Goal: Task Accomplishment & Management: Manage account settings

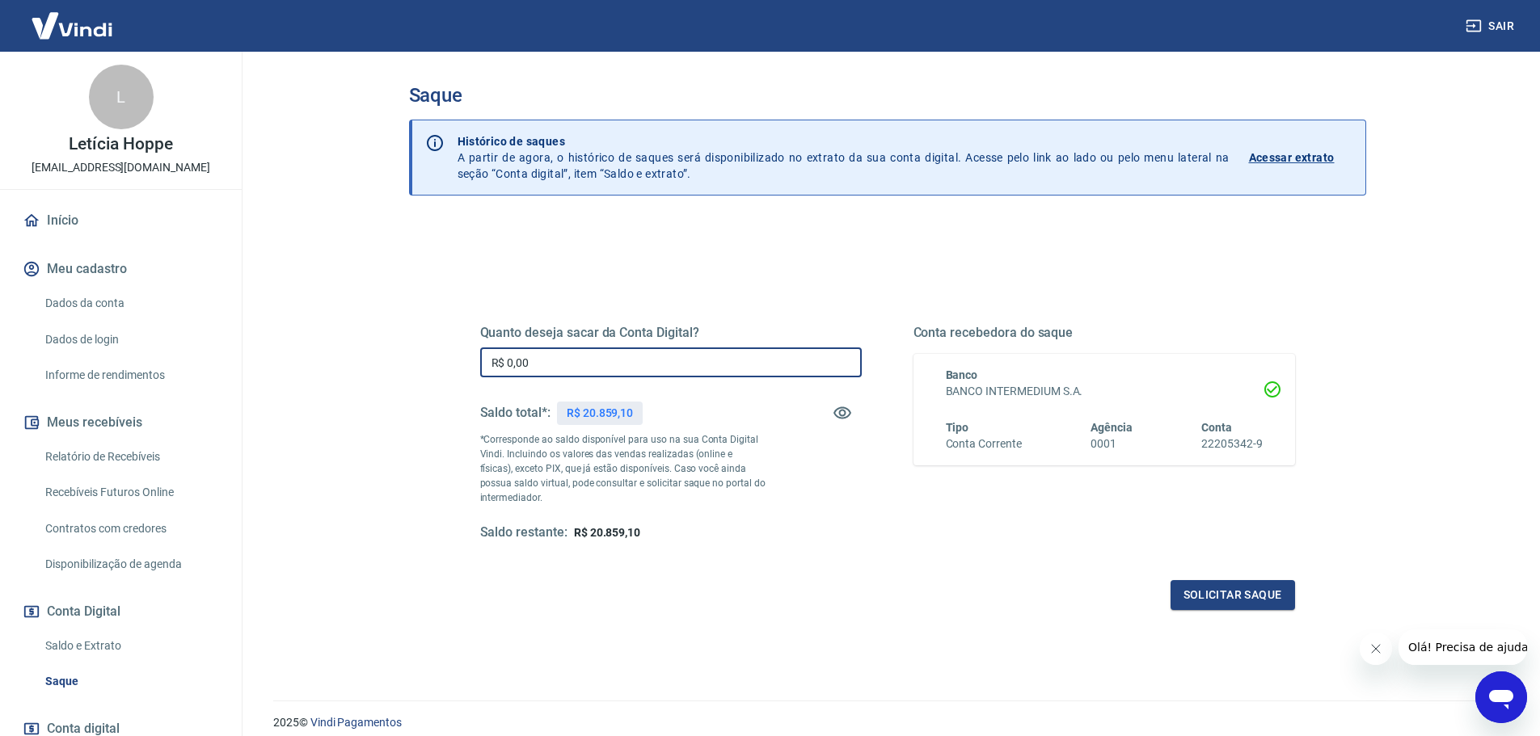
drag, startPoint x: 444, startPoint y: 363, endPoint x: 394, endPoint y: 363, distance: 49.3
click at [397, 362] on div "Saque Histórico de saques A partir de agora, o histórico de saques será disponi…" at bounding box center [888, 367] width 996 height 630
type input "R$ 20.859,10"
click at [1259, 592] on button "Solicitar saque" at bounding box center [1232, 595] width 124 height 30
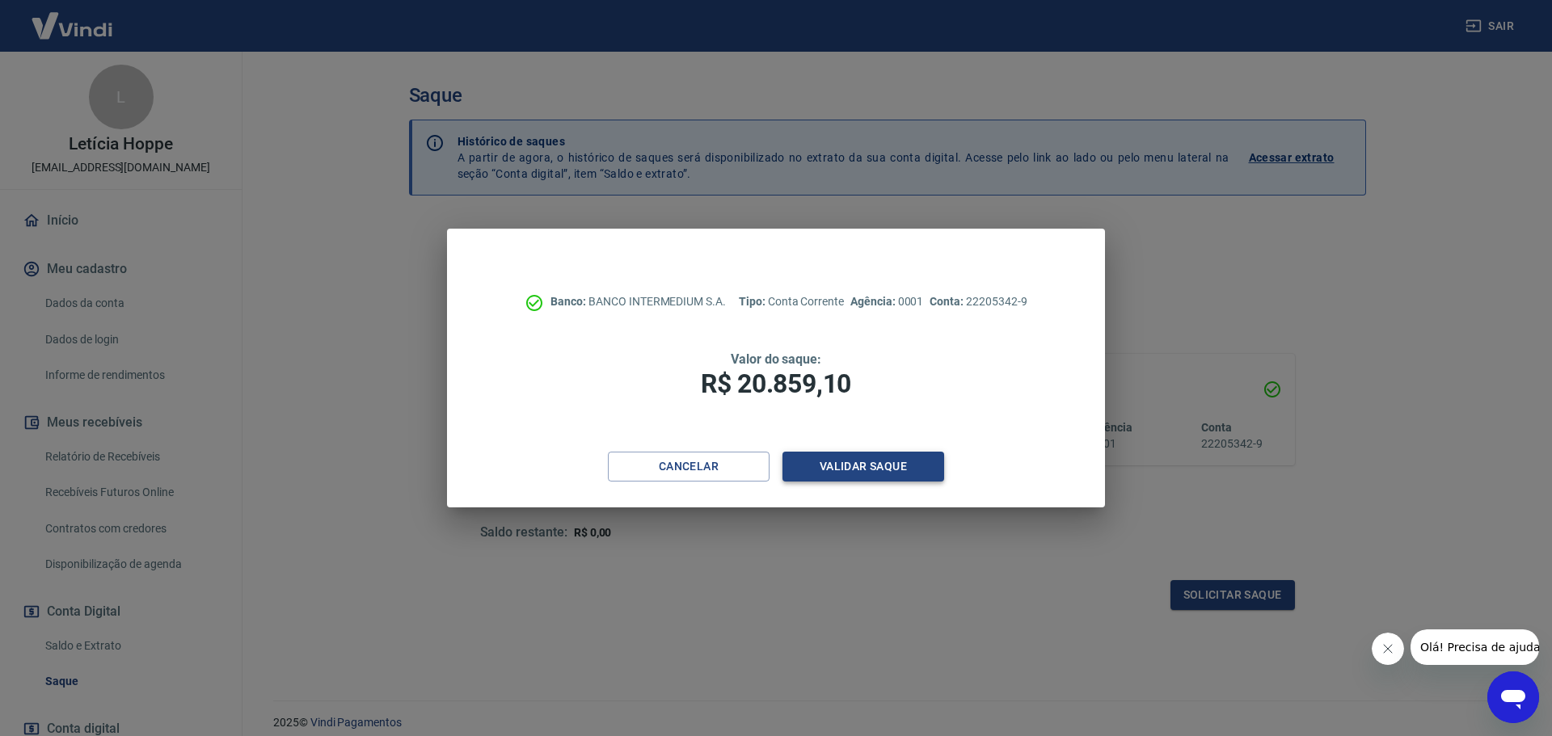
click at [851, 469] on button "Validar saque" at bounding box center [863, 467] width 162 height 30
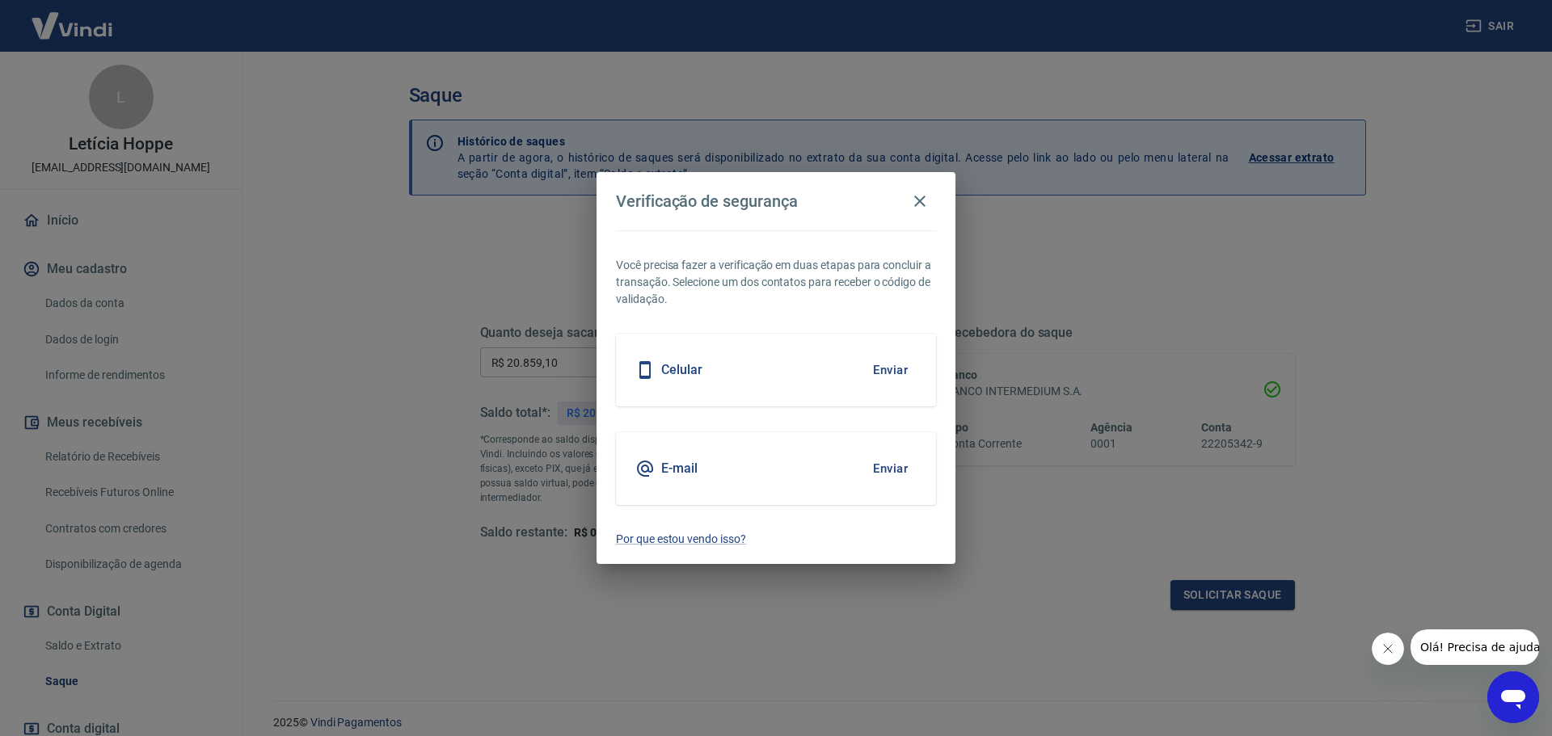
click at [887, 476] on button "Enviar" at bounding box center [890, 469] width 53 height 34
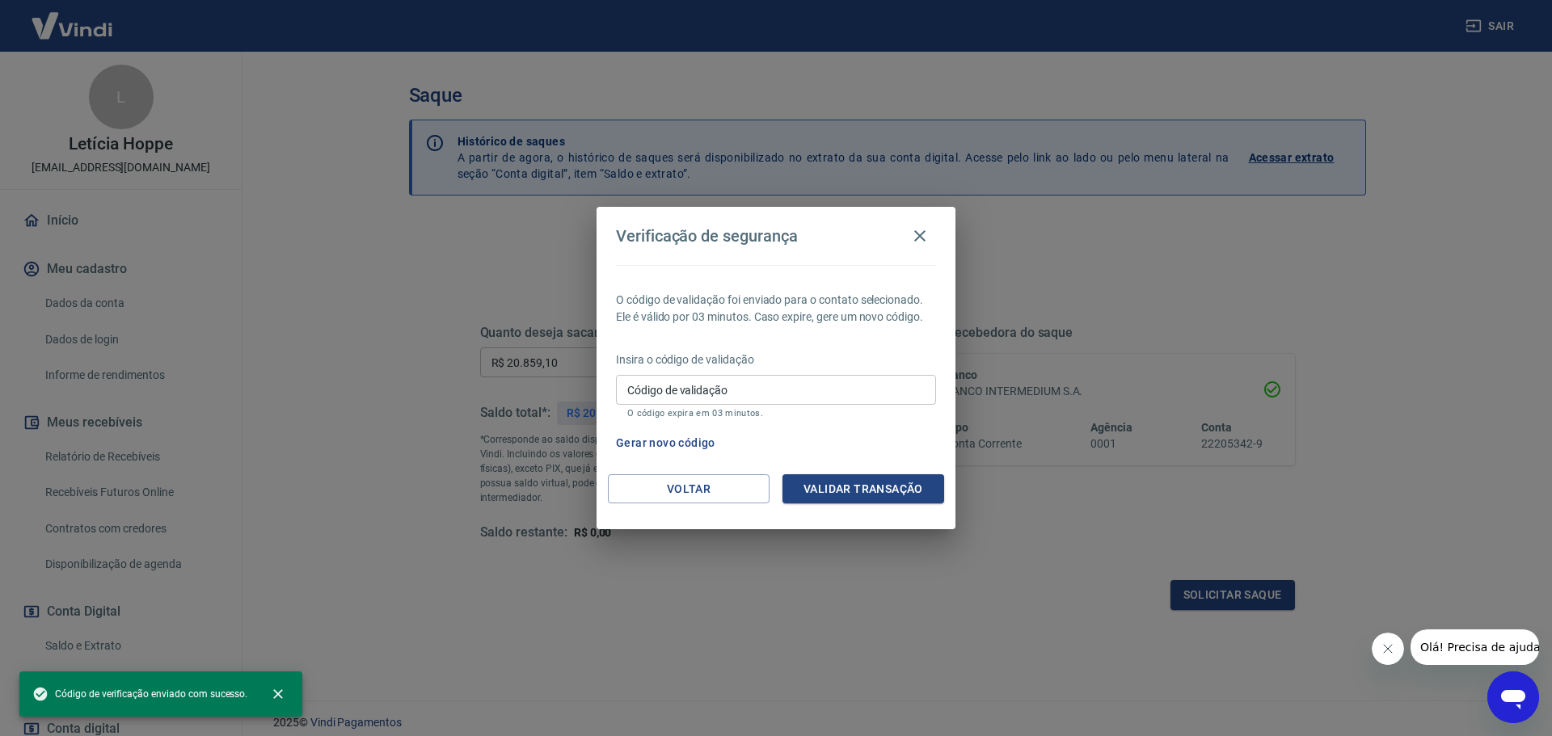
click at [759, 395] on input "Código de validação" at bounding box center [776, 390] width 320 height 30
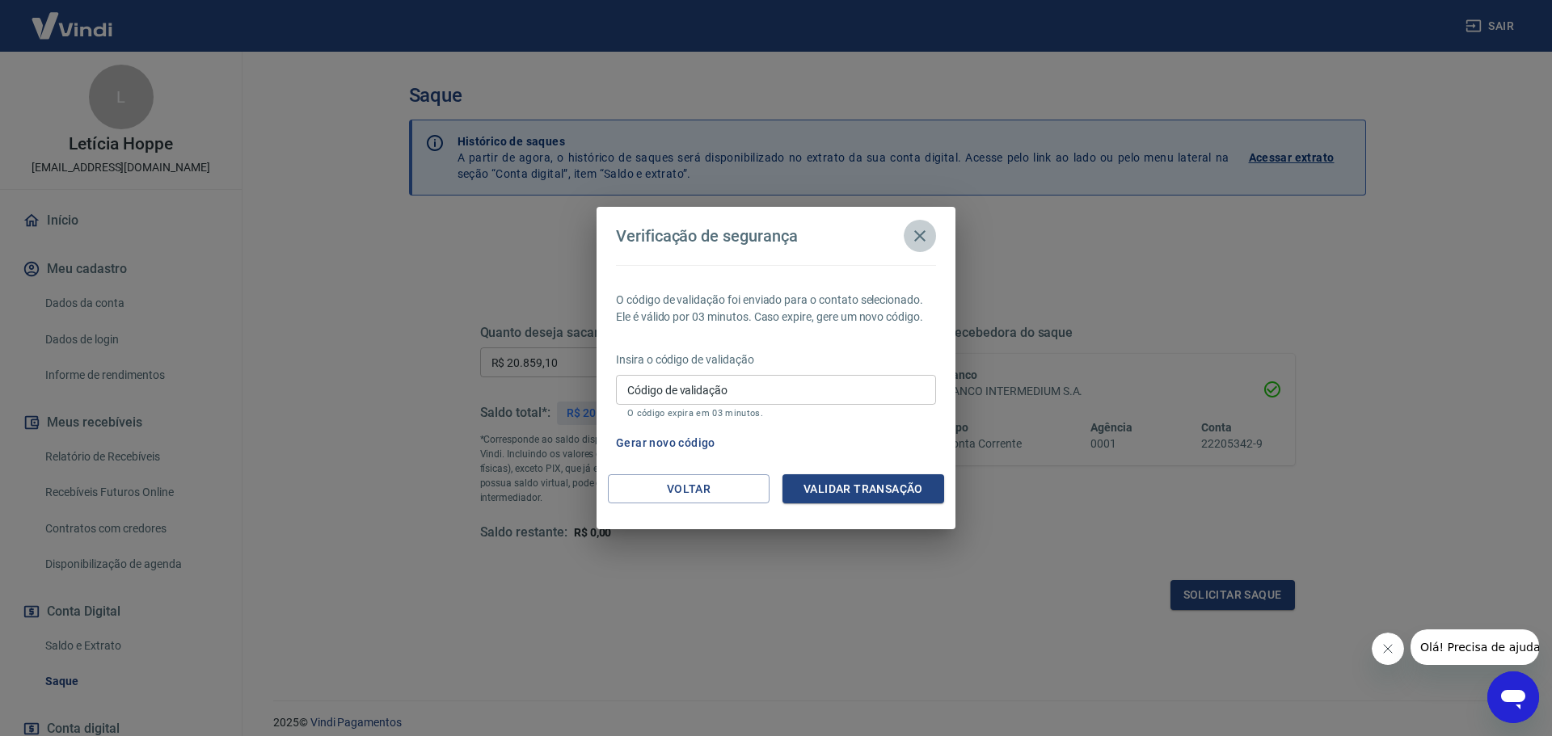
click at [913, 233] on icon "button" at bounding box center [919, 235] width 19 height 19
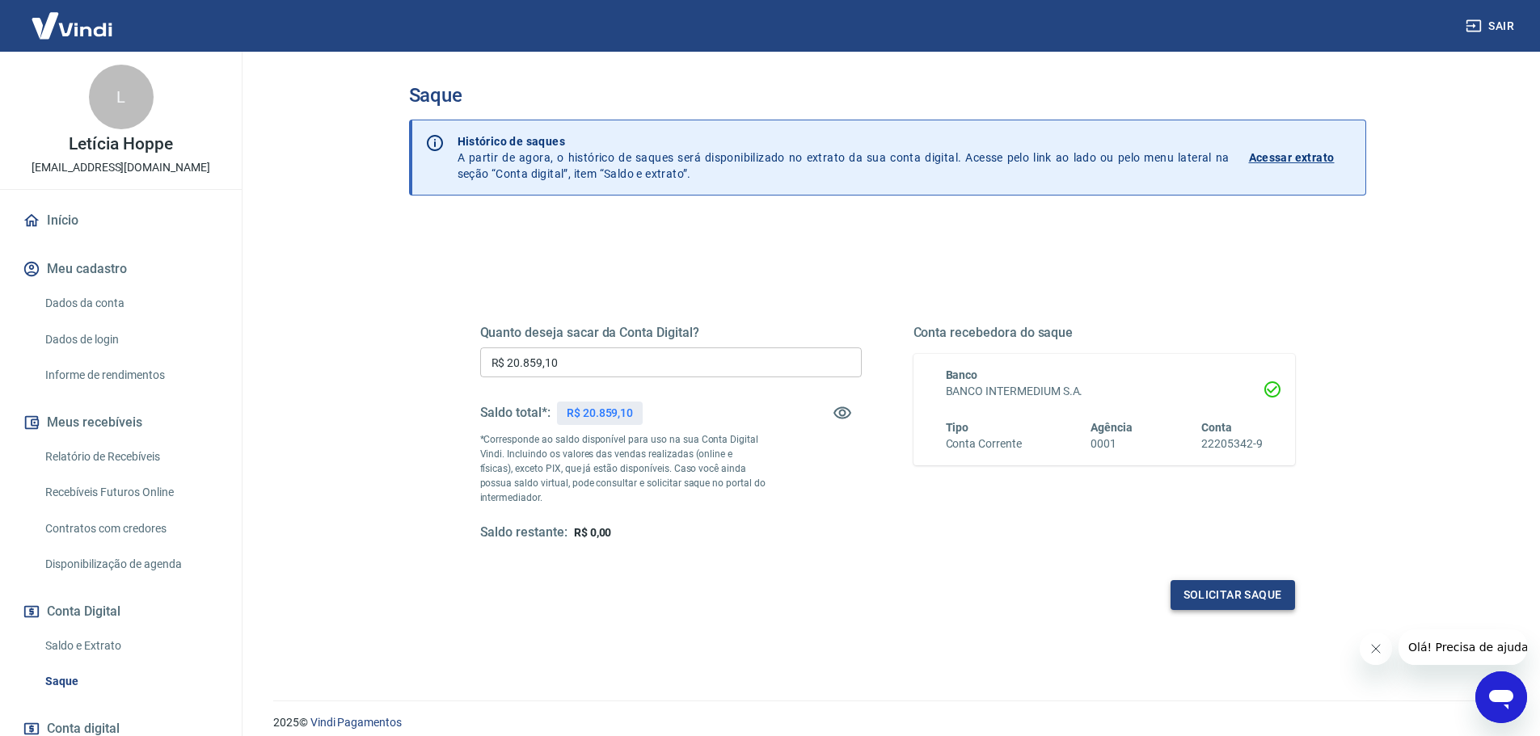
click at [1196, 592] on button "Solicitar saque" at bounding box center [1232, 595] width 124 height 30
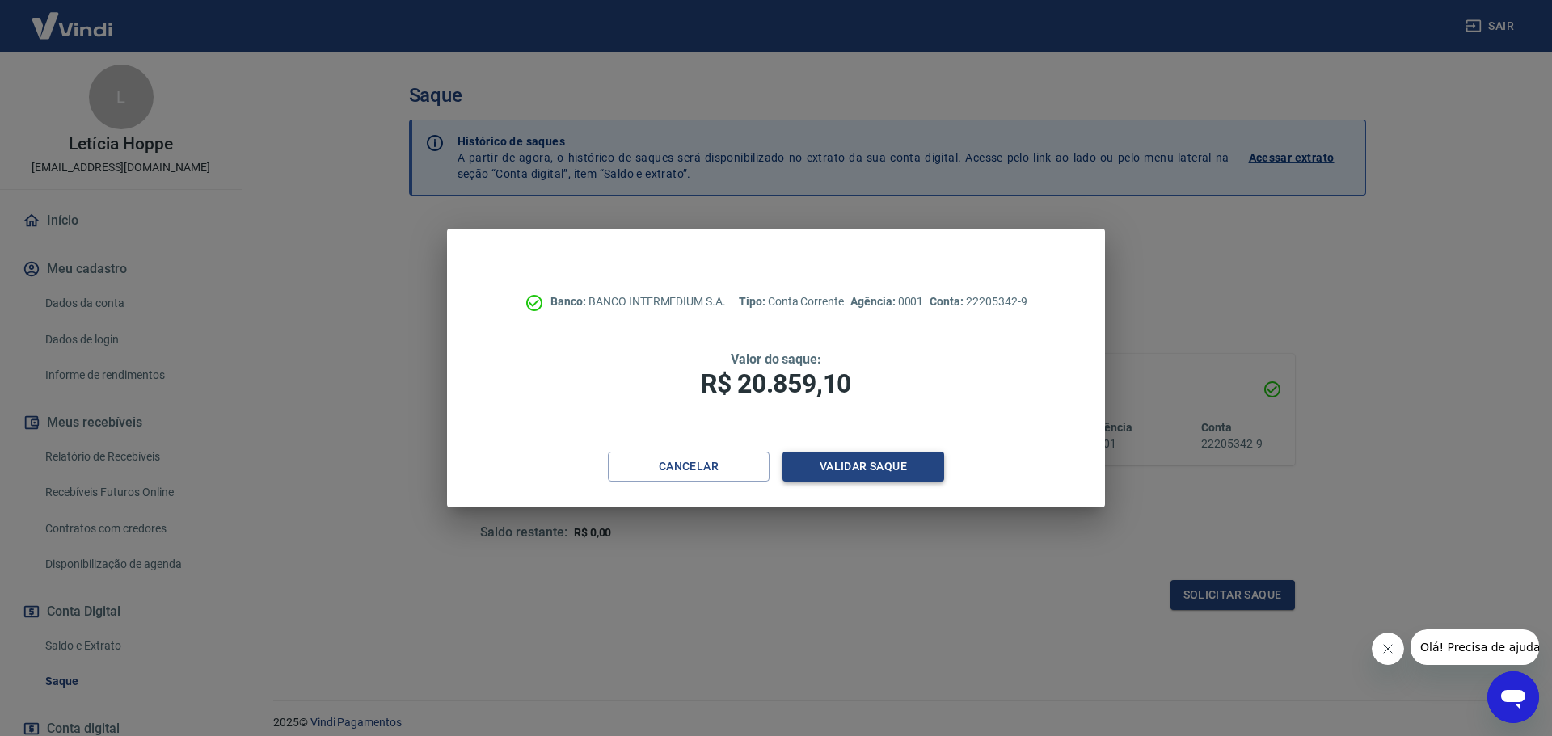
click at [850, 463] on button "Validar saque" at bounding box center [863, 467] width 162 height 30
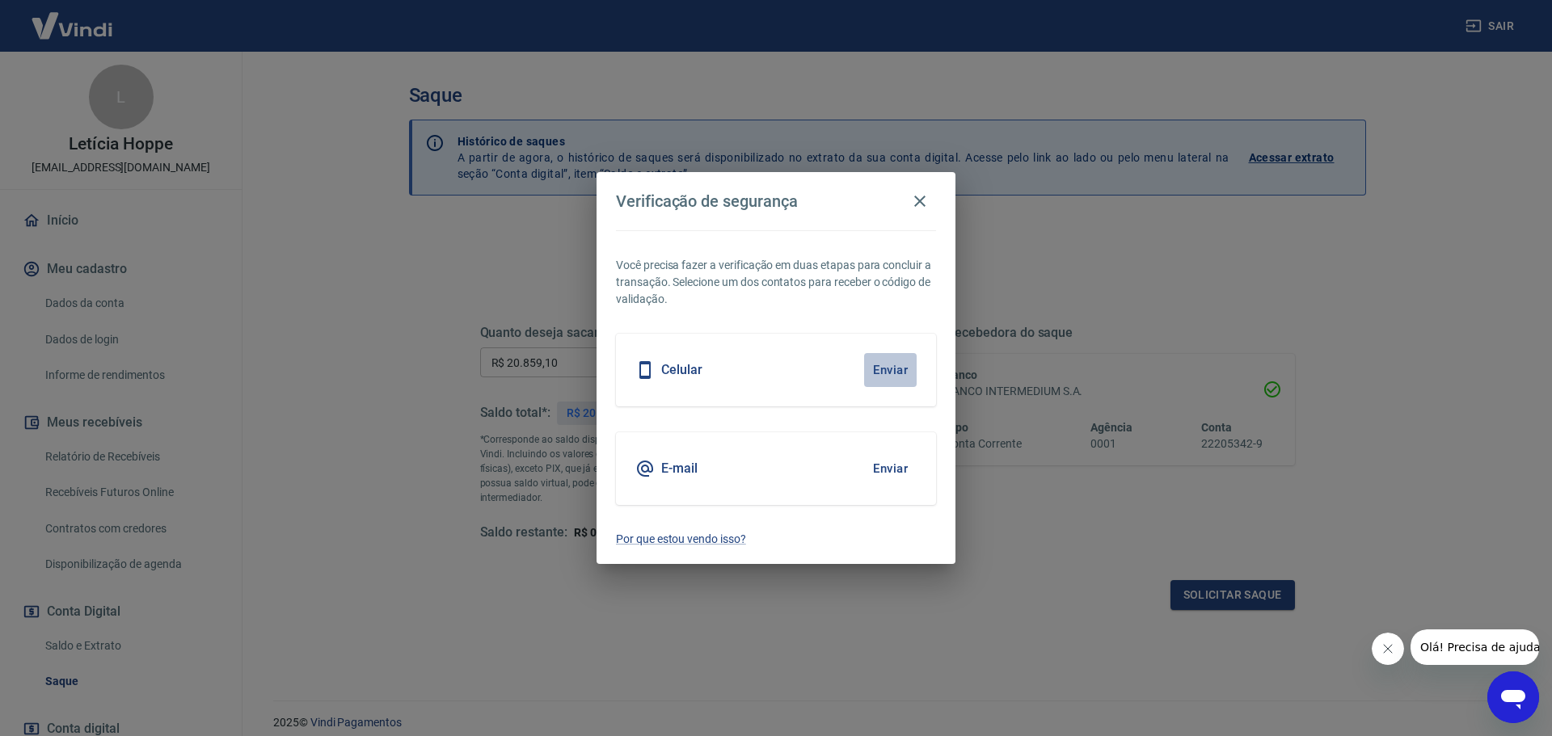
click at [884, 375] on button "Enviar" at bounding box center [890, 370] width 53 height 34
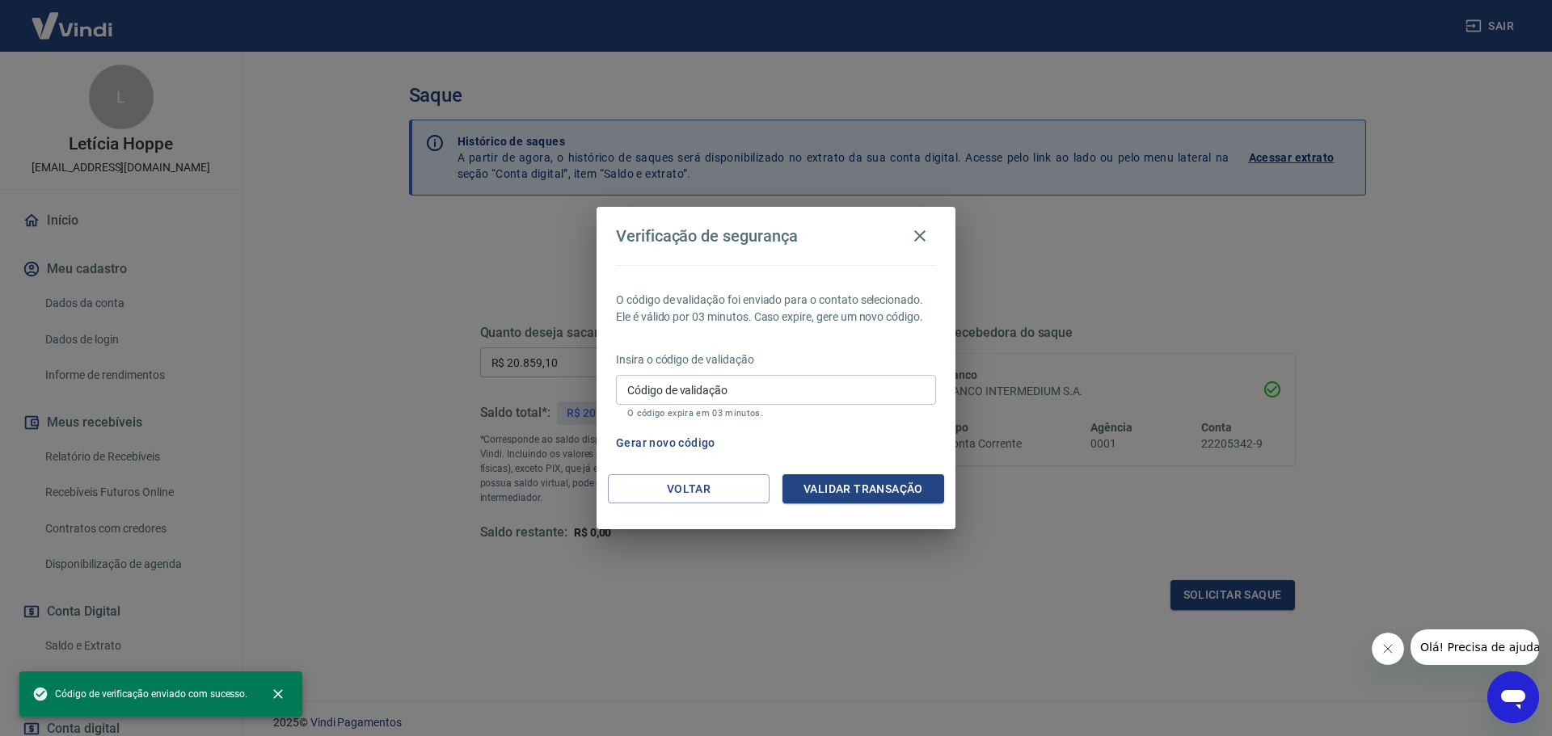
click at [722, 389] on input "Código de validação" at bounding box center [776, 390] width 320 height 30
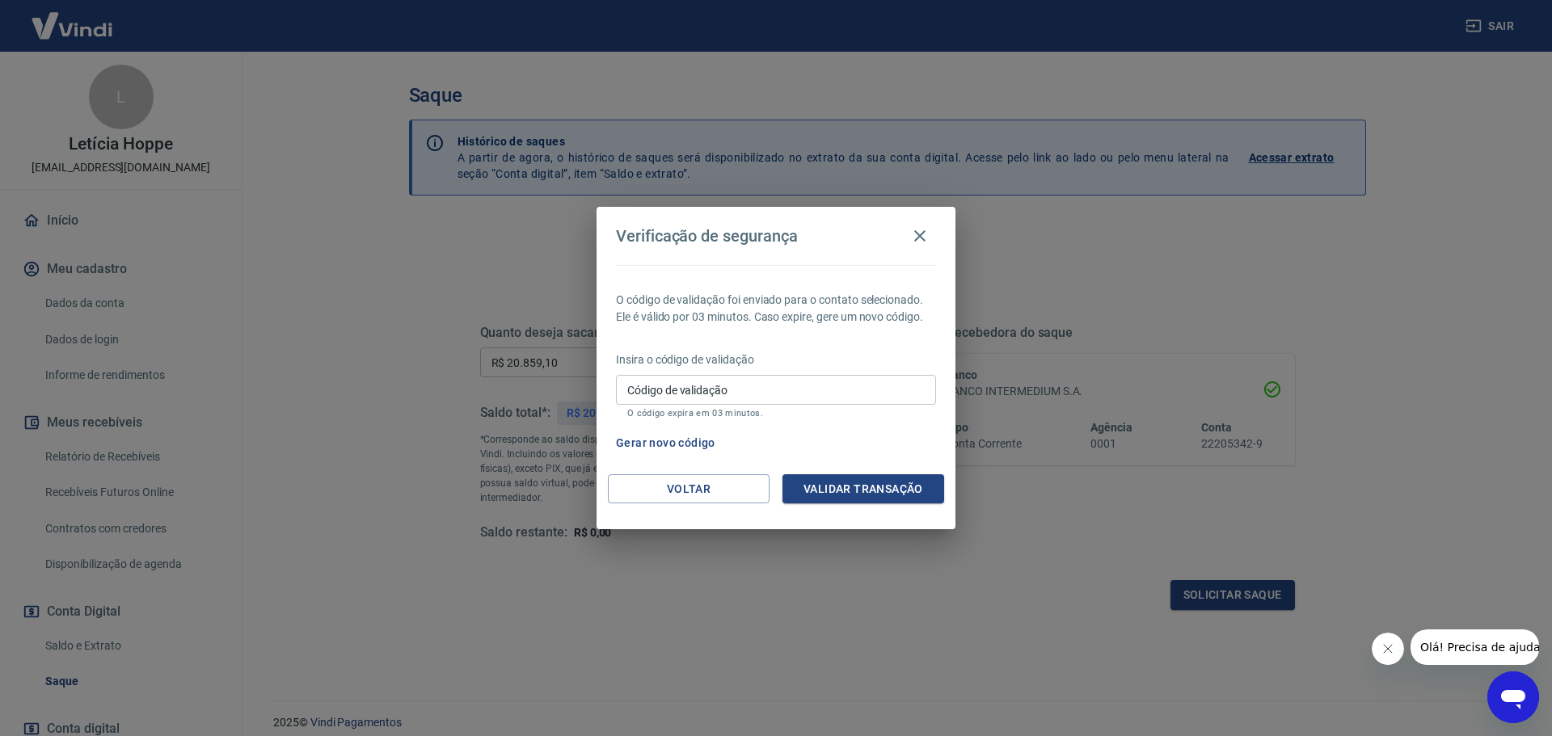
click at [677, 446] on button "Gerar novo código" at bounding box center [665, 443] width 112 height 30
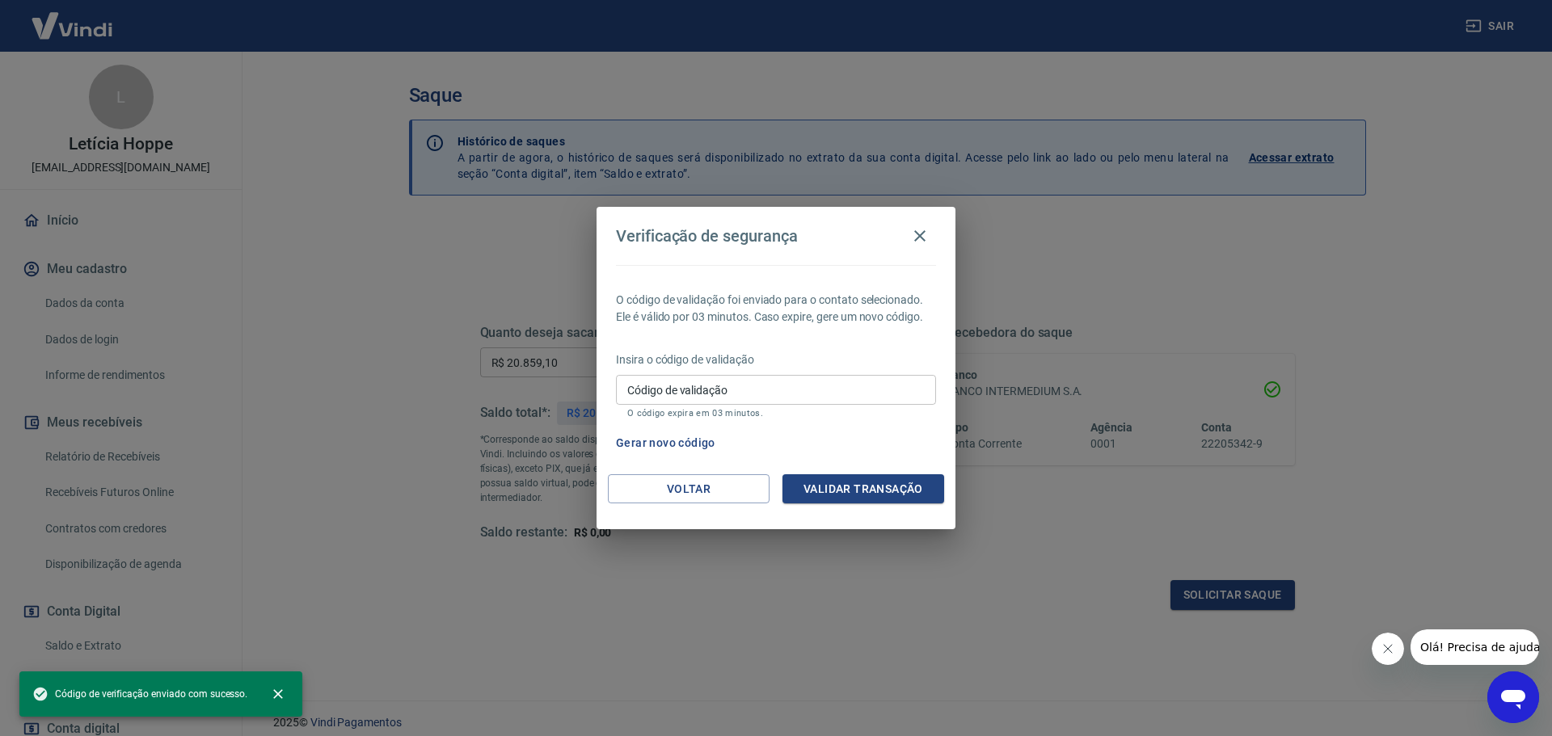
drag, startPoint x: 843, startPoint y: 240, endPoint x: 882, endPoint y: 234, distance: 39.3
click at [843, 240] on div "Verificação de segurança" at bounding box center [776, 236] width 320 height 32
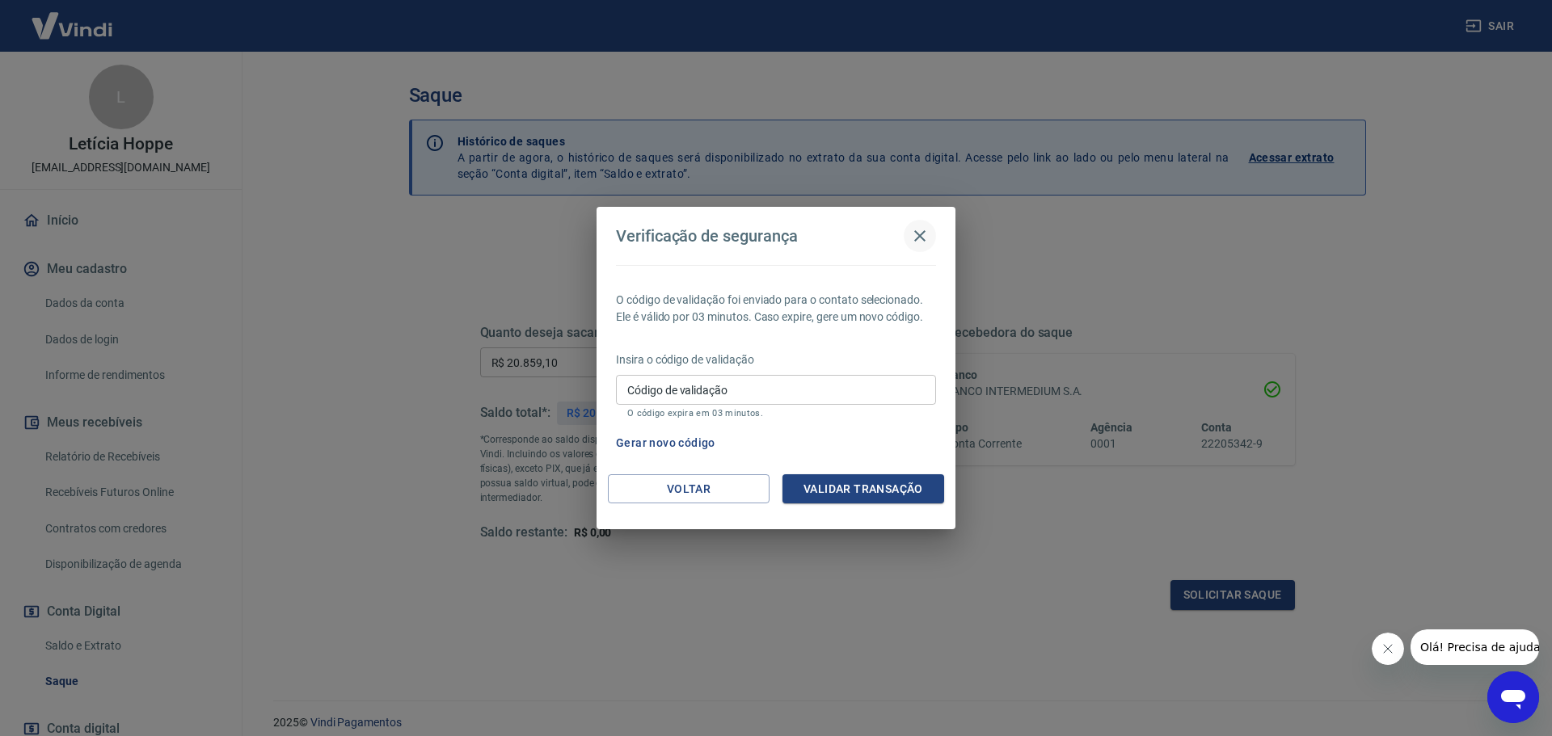
click at [914, 234] on icon "button" at bounding box center [919, 235] width 19 height 19
